Goal: Find specific fact: Find specific fact

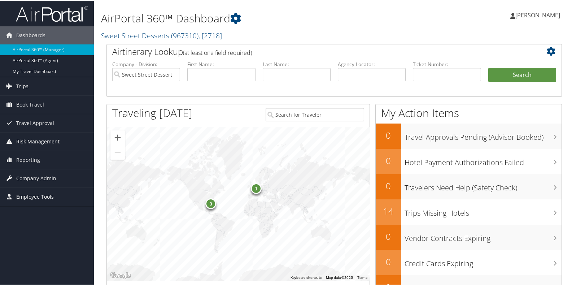
click at [234, 28] on h2 "Sweet Street Desserts ( 967310 ) , [ 2718 ]" at bounding box center [256, 34] width 311 height 12
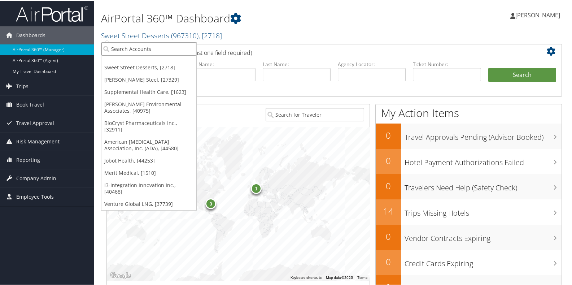
click at [151, 48] on input "search" at bounding box center [148, 48] width 95 height 13
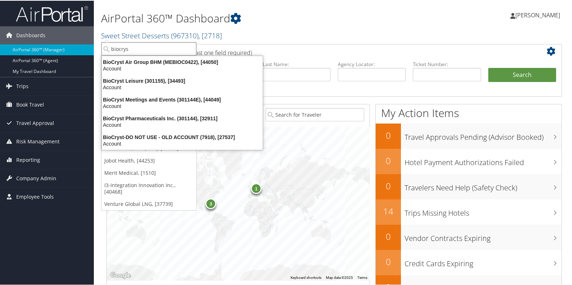
type input "biocryst"
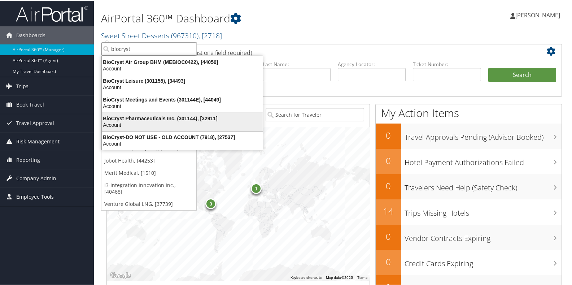
click at [140, 116] on div "BioCryst Pharmaceuticals Inc. (301144), [32911]" at bounding box center [183, 117] width 170 height 7
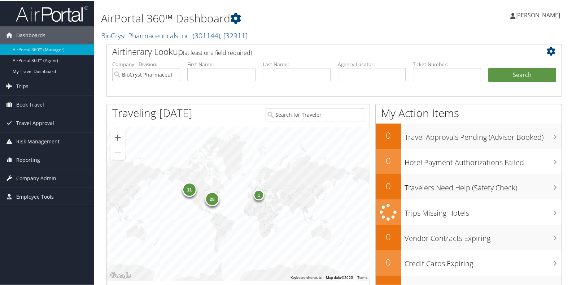
click at [29, 157] on span "Reporting" at bounding box center [28, 159] width 24 height 18
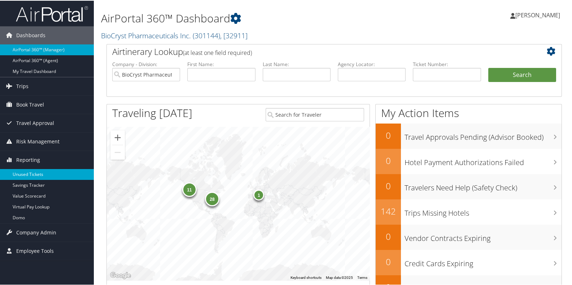
click at [41, 175] on link "Unused Tickets" at bounding box center [47, 173] width 94 height 11
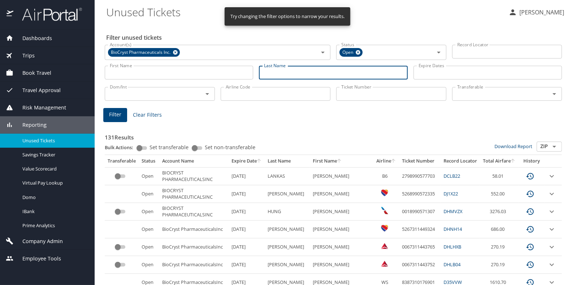
click at [269, 73] on input "Last Name" at bounding box center [333, 73] width 148 height 14
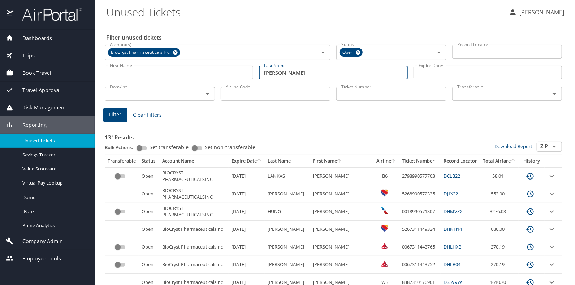
type input "fong"
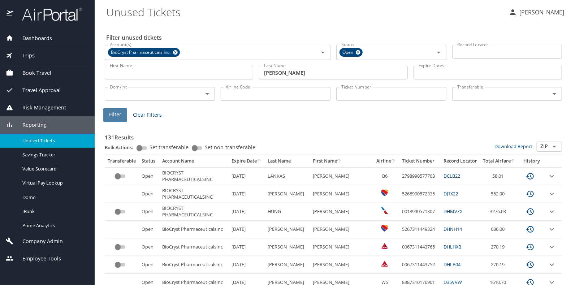
click at [119, 114] on span "Filter" at bounding box center [115, 114] width 12 height 9
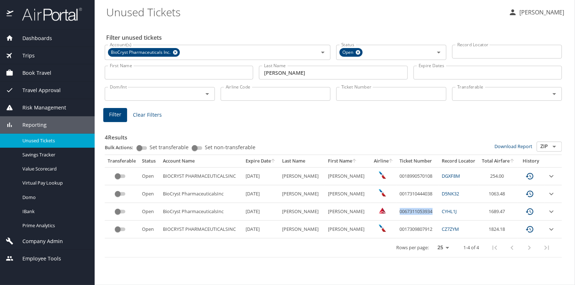
drag, startPoint x: 394, startPoint y: 211, endPoint x: 433, endPoint y: 211, distance: 38.6
click at [433, 211] on td "0067311053934" at bounding box center [418, 212] width 42 height 18
drag, startPoint x: 433, startPoint y: 211, endPoint x: 426, endPoint y: 212, distance: 7.3
copy td "0067311053934"
